Goal: Information Seeking & Learning: Find contact information

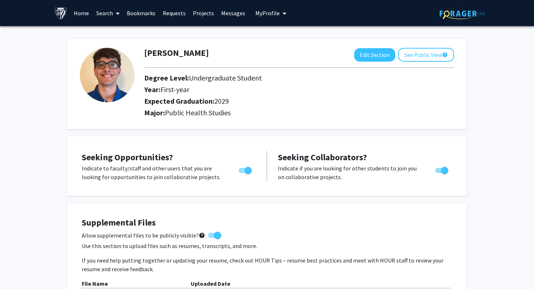
click at [110, 13] on link "Search" at bounding box center [108, 12] width 30 height 25
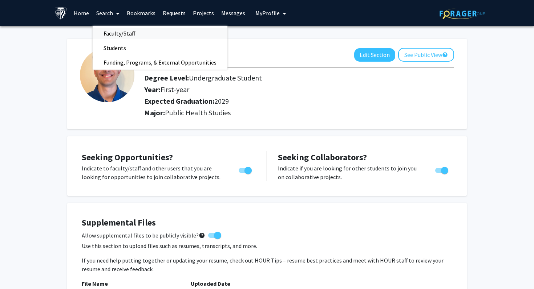
click at [111, 33] on span "Faculty/Staff" at bounding box center [119, 33] width 53 height 15
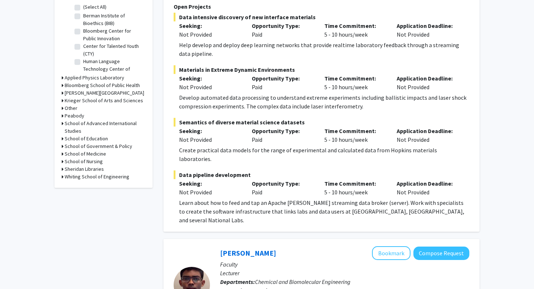
scroll to position [258, 0]
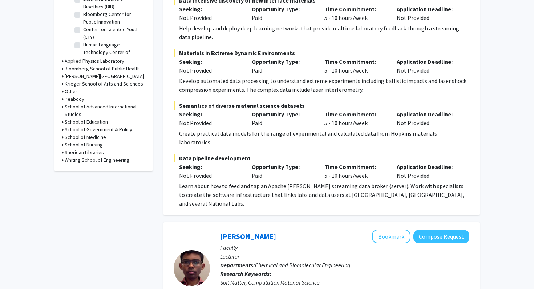
click at [86, 136] on h3 "School of Medicine" at bounding box center [85, 138] width 41 height 8
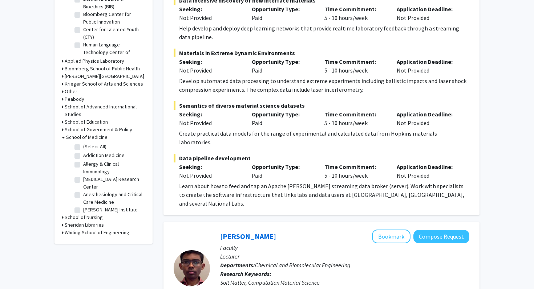
click at [83, 145] on label "(Select All)" at bounding box center [94, 147] width 23 height 8
click at [83, 145] on input "(Select All)" at bounding box center [85, 145] width 5 height 5
checkbox input "true"
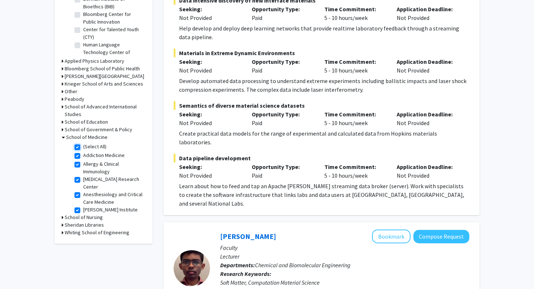
checkbox input "true"
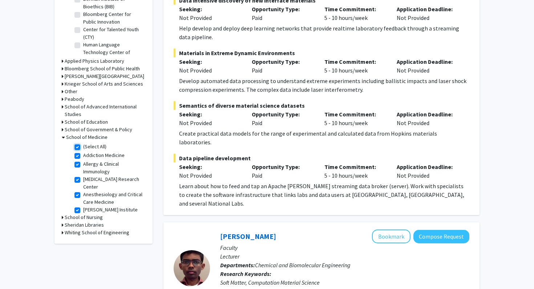
checkbox input "true"
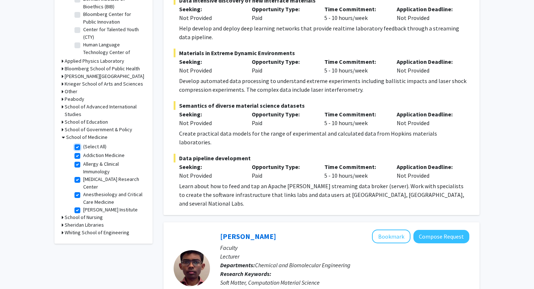
checkbox input "true"
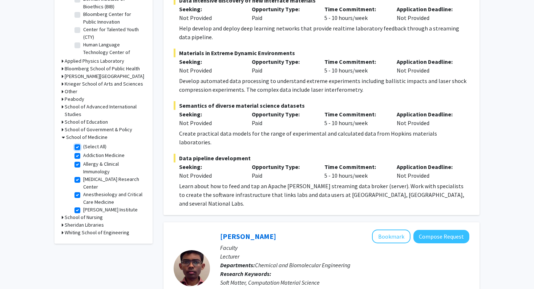
checkbox input "true"
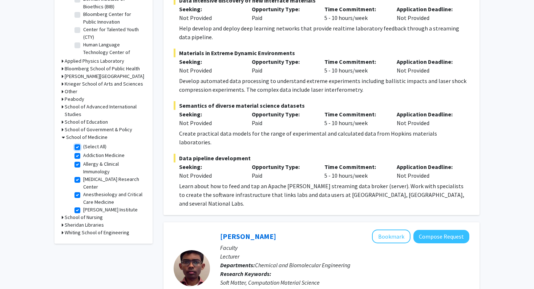
checkbox input "true"
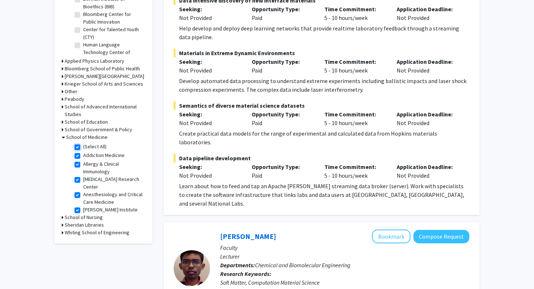
checkbox input "true"
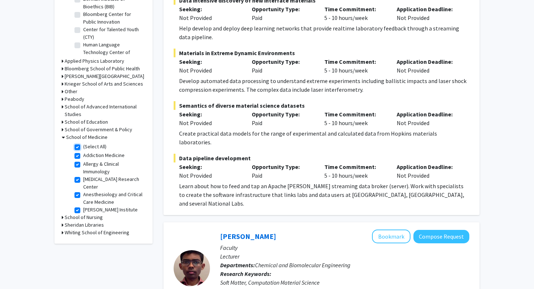
checkbox input "true"
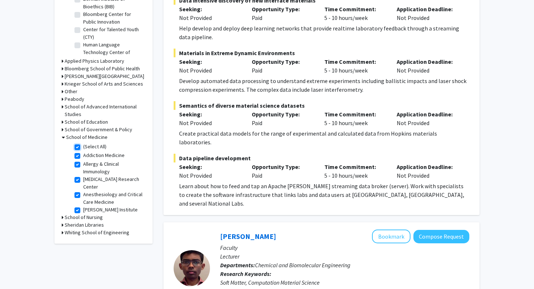
checkbox input "true"
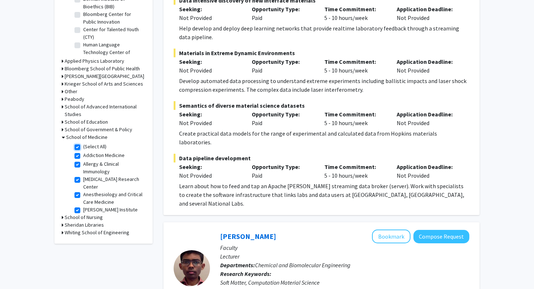
checkbox input "true"
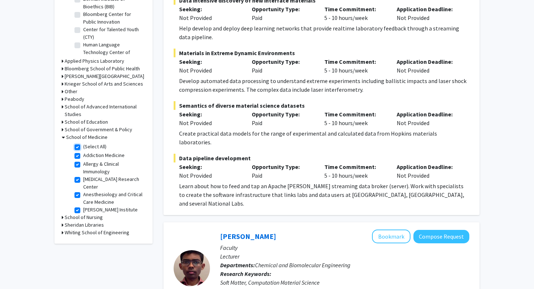
checkbox input "true"
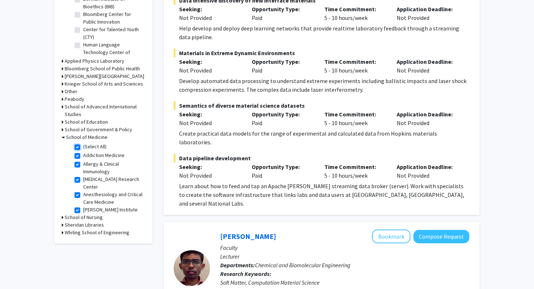
checkbox input "true"
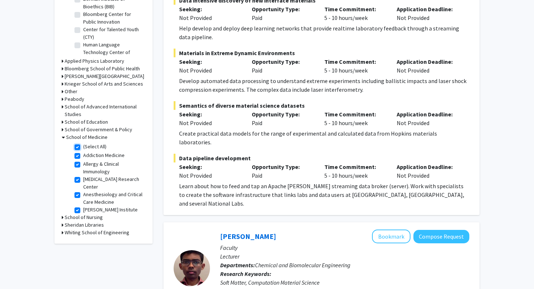
checkbox input "true"
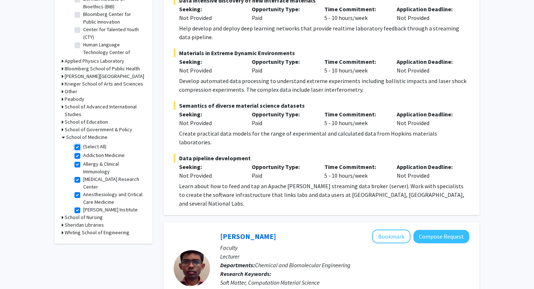
checkbox input "true"
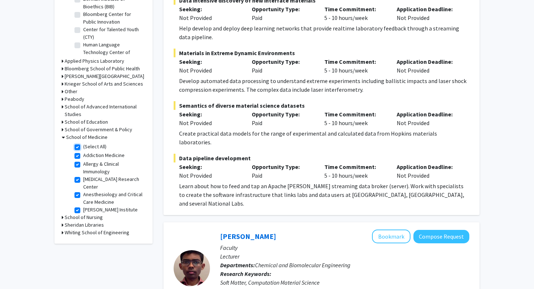
checkbox input "true"
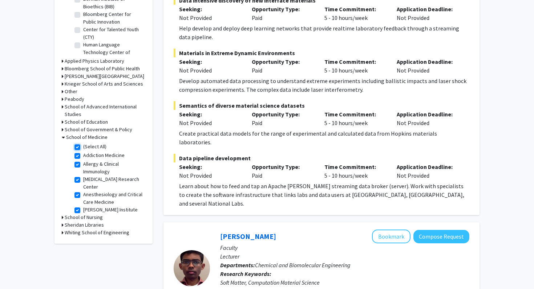
checkbox input "true"
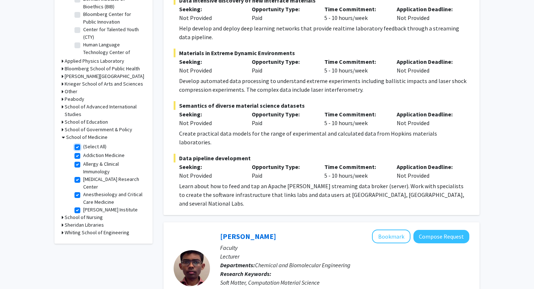
checkbox input "true"
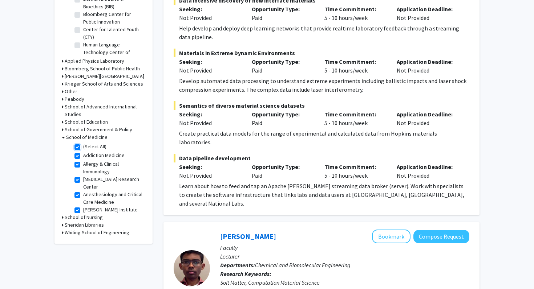
checkbox input "true"
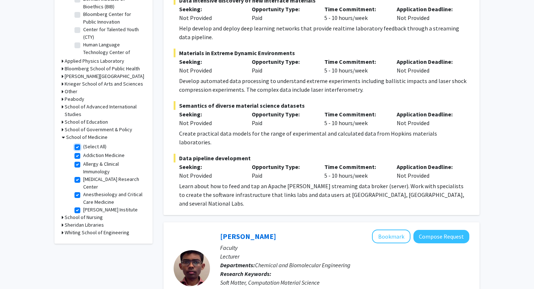
checkbox input "true"
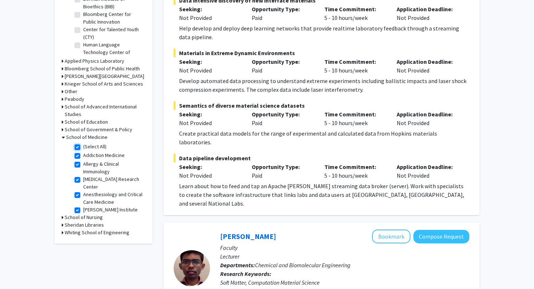
checkbox input "true"
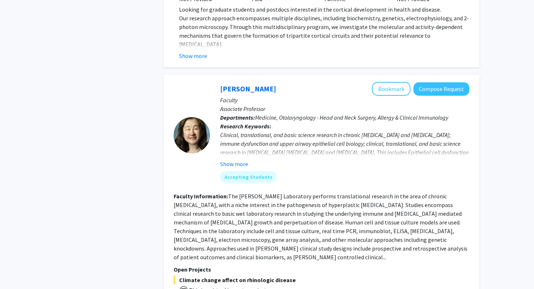
scroll to position [3242, 0]
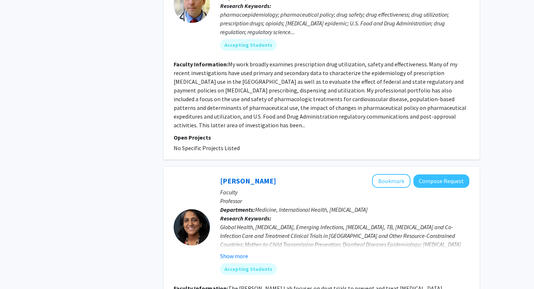
scroll to position [1787, 0]
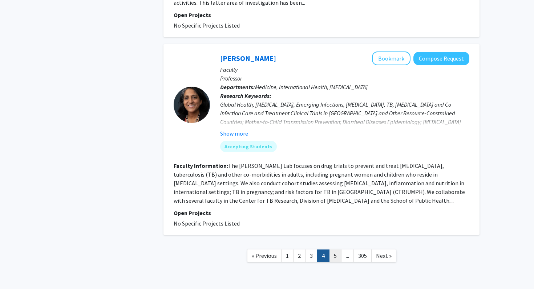
click at [331, 250] on link "5" at bounding box center [335, 256] width 12 height 13
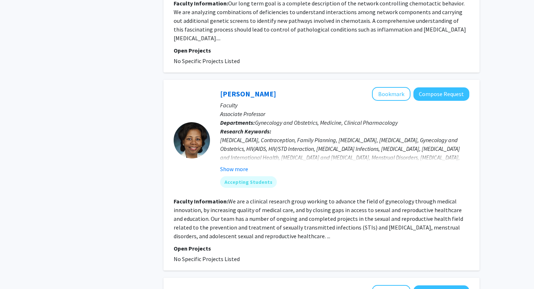
scroll to position [579, 0]
click at [236, 165] on button "Show more" at bounding box center [234, 169] width 28 height 9
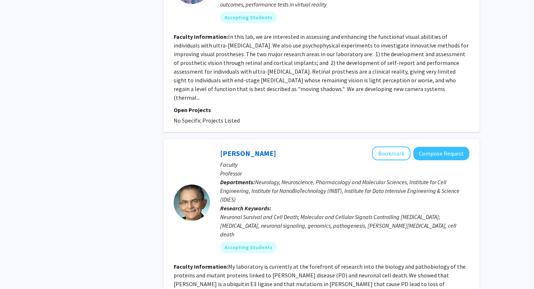
scroll to position [1787, 0]
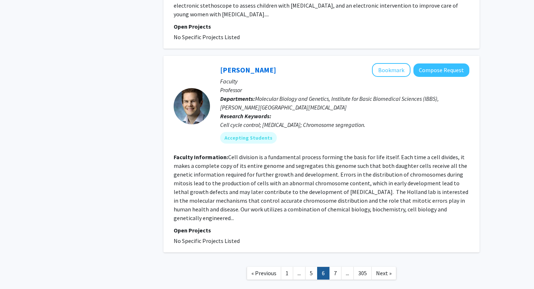
scroll to position [1714, 0]
click at [337, 267] on link "7" at bounding box center [335, 273] width 12 height 13
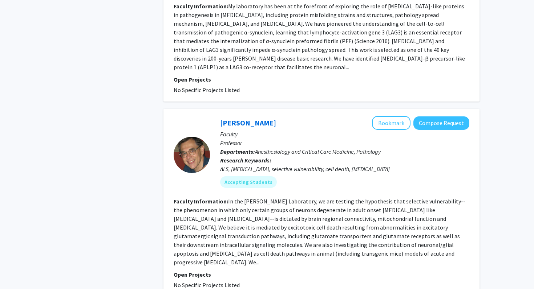
scroll to position [1836, 0]
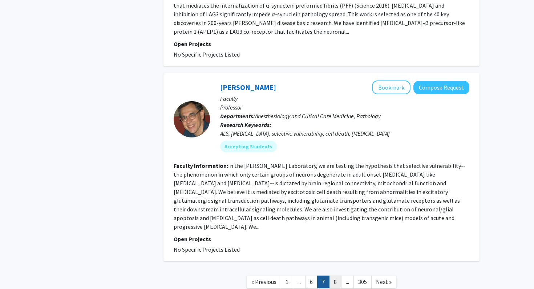
click at [333, 276] on link "8" at bounding box center [335, 282] width 12 height 13
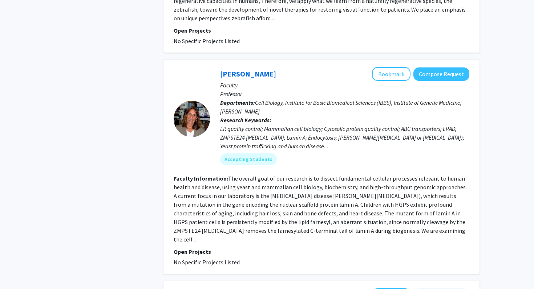
scroll to position [1030, 0]
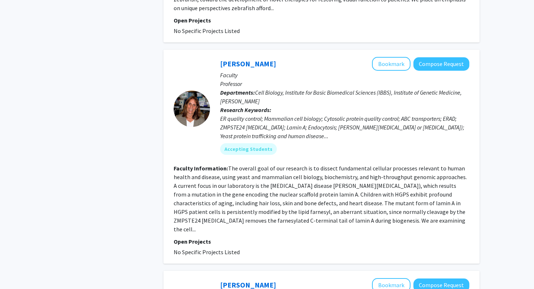
drag, startPoint x: 218, startPoint y: 58, endPoint x: 274, endPoint y: 55, distance: 56.3
click at [275, 57] on div "[PERSON_NAME] Bookmark Compose Request Faculty Professor Departments: Cell Biol…" at bounding box center [339, 108] width 259 height 103
copy link "[PERSON_NAME]"
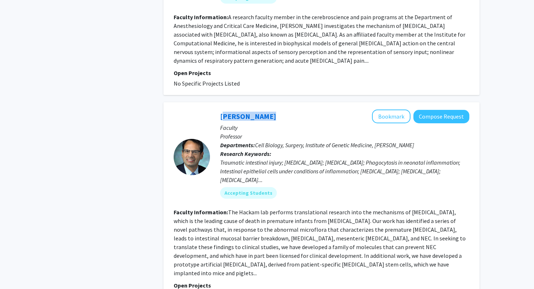
scroll to position [1671, 0]
